Goal: Information Seeking & Learning: Learn about a topic

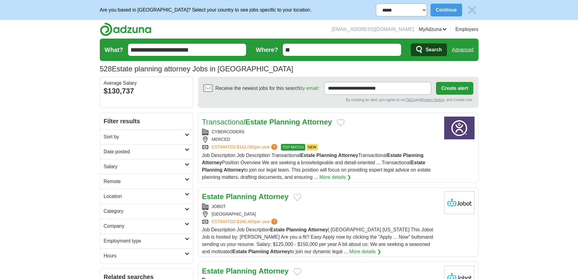
click at [149, 151] on h2 "Date posted" at bounding box center [144, 151] width 81 height 7
click at [123, 167] on link "Last 24 hours" at bounding box center [147, 166] width 86 height 7
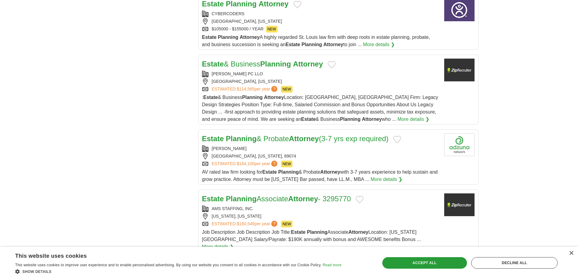
scroll to position [755, 0]
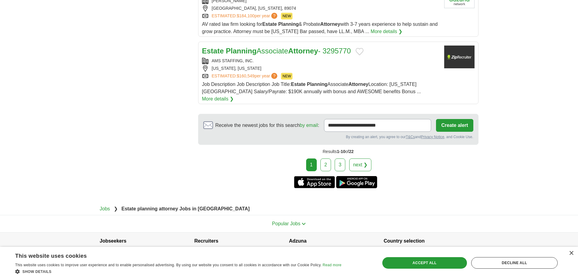
click at [324, 158] on link "2" at bounding box center [325, 164] width 11 height 13
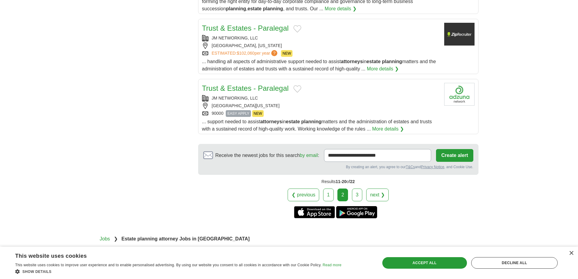
scroll to position [728, 0]
